Goal: Task Accomplishment & Management: Manage account settings

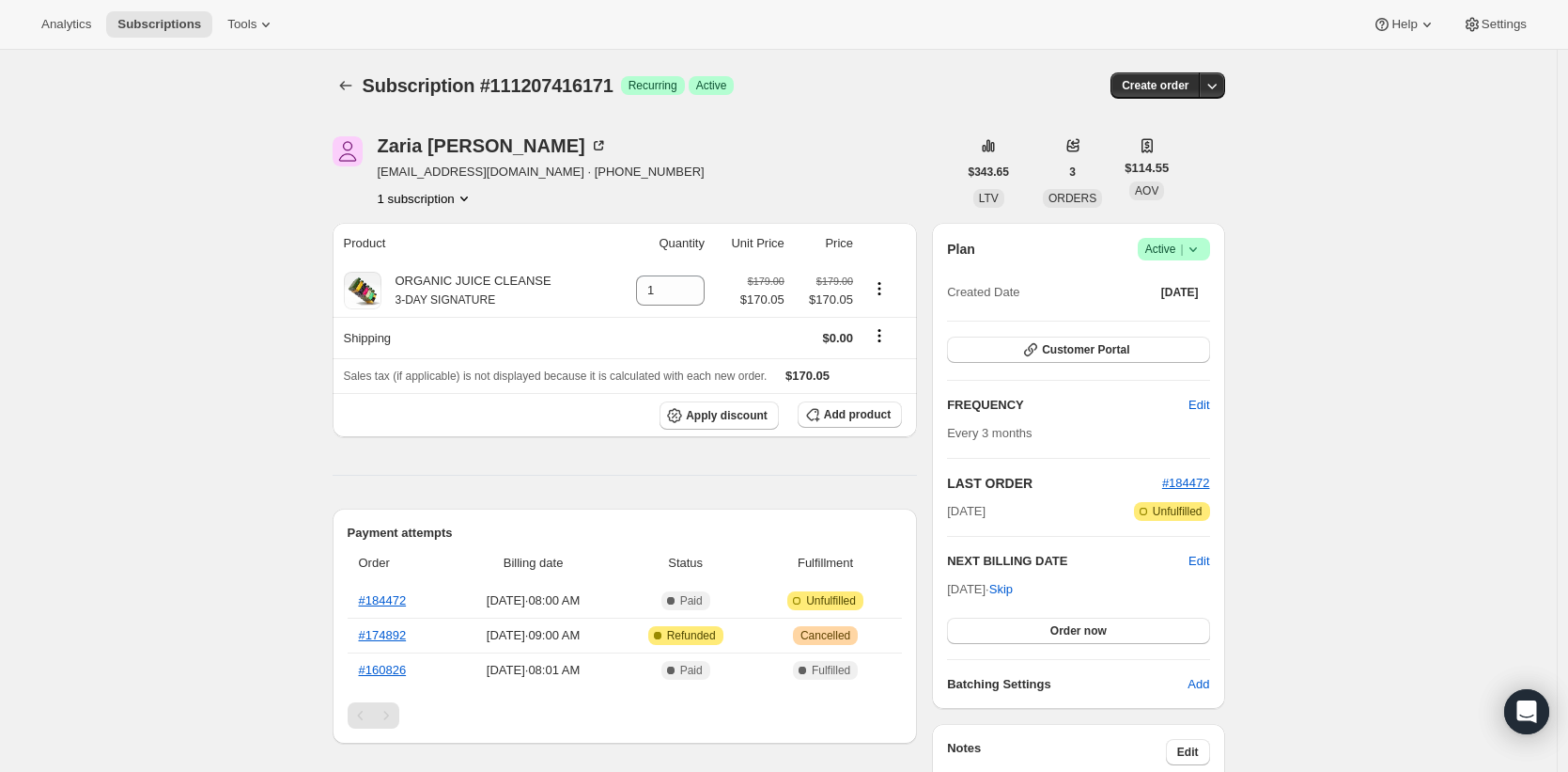
click at [1203, 241] on icon at bounding box center [1194, 249] width 19 height 19
click at [1193, 311] on span "Cancel subscription" at bounding box center [1173, 318] width 106 height 14
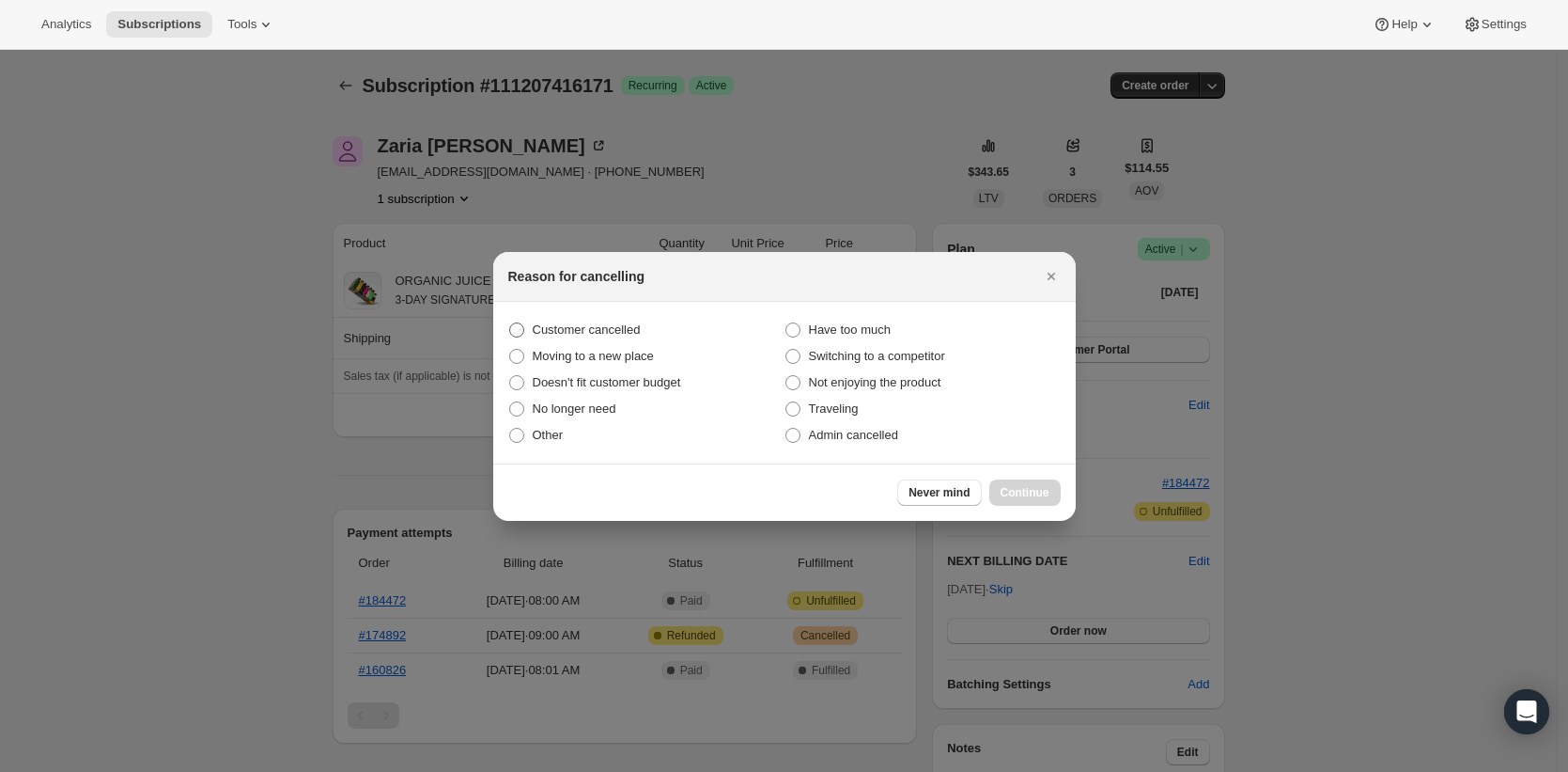
click at [528, 332] on label "Customer cancelled" at bounding box center [646, 330] width 277 height 27
click at [510, 323] on input "Customer cancelled" at bounding box center [509, 322] width 1 height 1
radio input "true"
click at [1024, 492] on span "Continue" at bounding box center [1024, 492] width 48 height 15
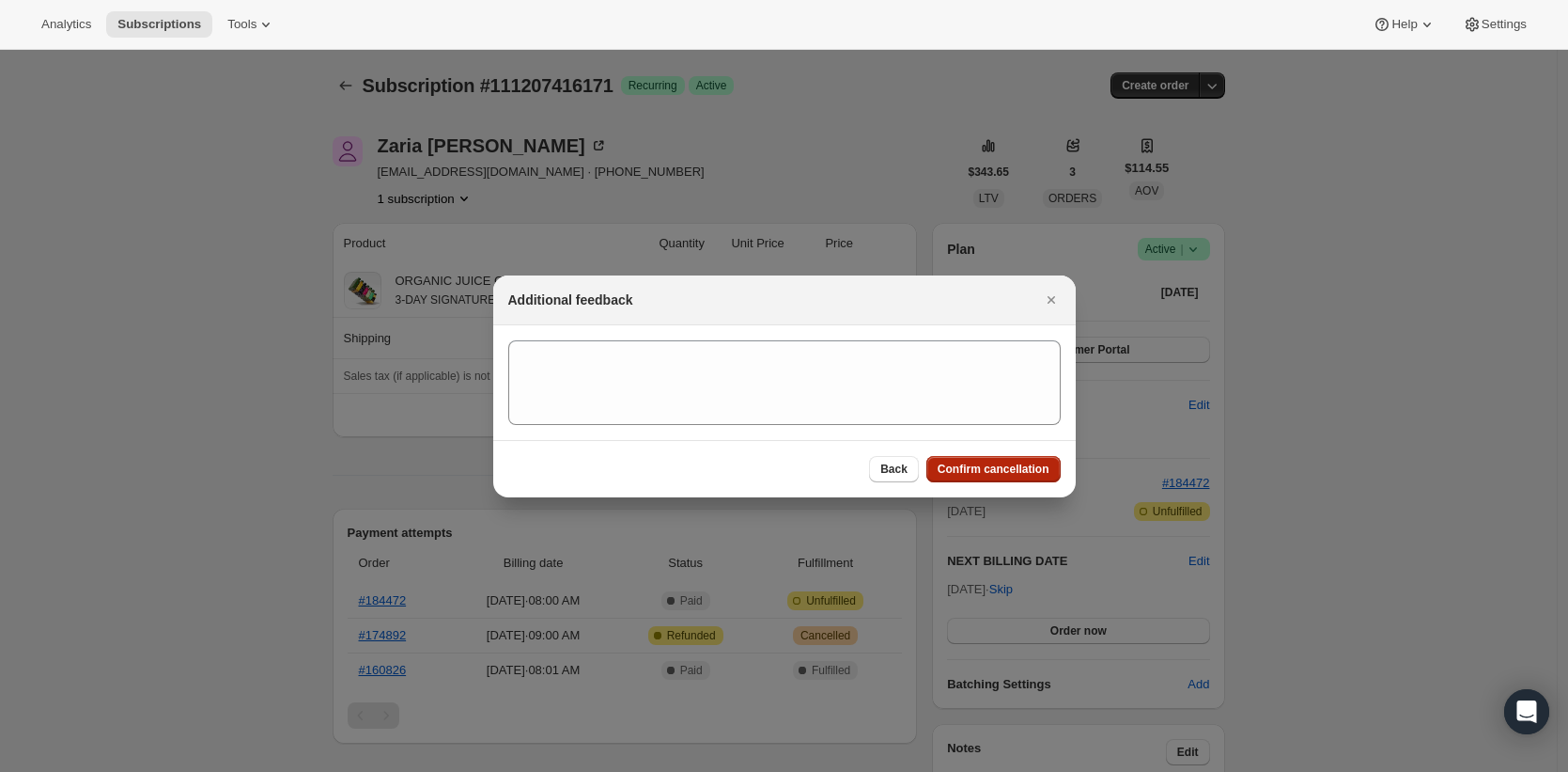
click at [1006, 470] on span "Confirm cancellation" at bounding box center [994, 469] width 112 height 15
